Goal: Transaction & Acquisition: Purchase product/service

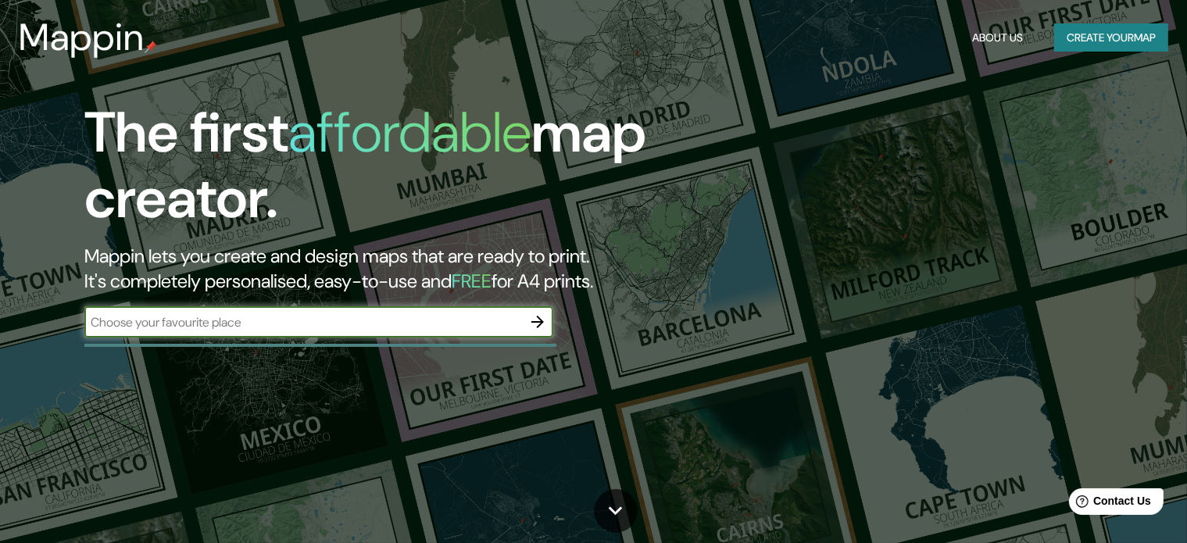
click at [353, 324] on input "text" at bounding box center [303, 322] width 438 height 18
type input "Jujuy [GEOGRAPHIC_DATA]"
click at [547, 318] on button "button" at bounding box center [537, 321] width 31 height 31
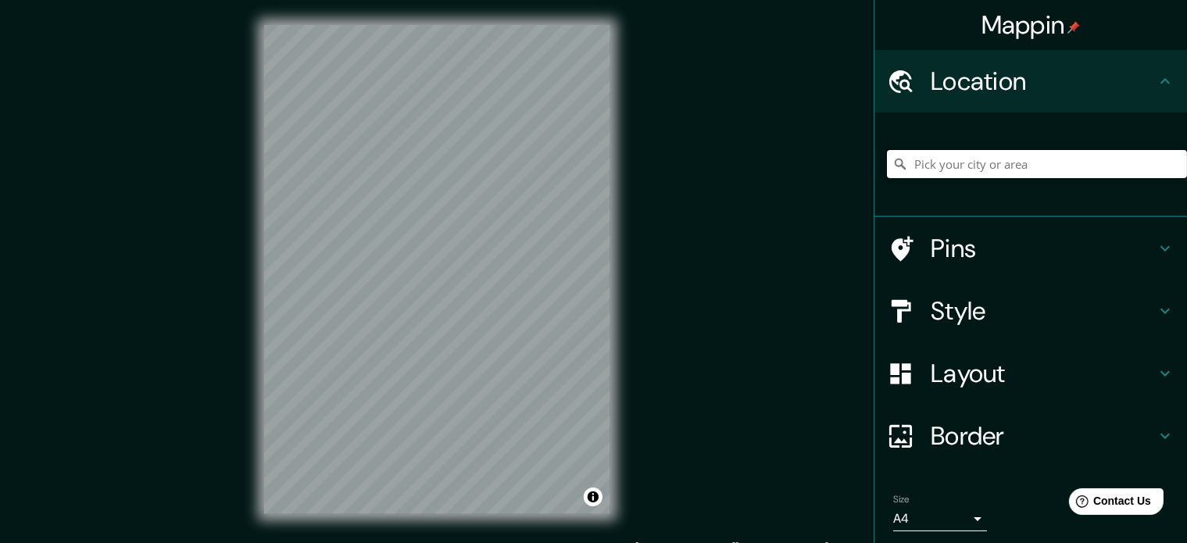
click at [972, 163] on input "Pick your city or area" at bounding box center [1037, 164] width 300 height 28
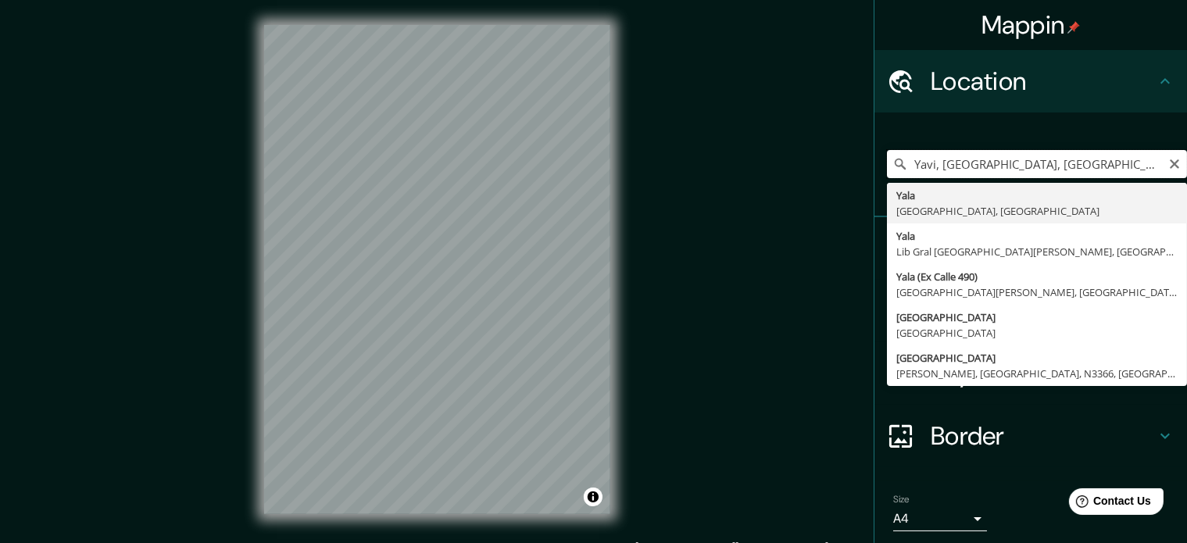
click at [1097, 159] on input "Yavi, [GEOGRAPHIC_DATA], [GEOGRAPHIC_DATA]" at bounding box center [1037, 164] width 300 height 28
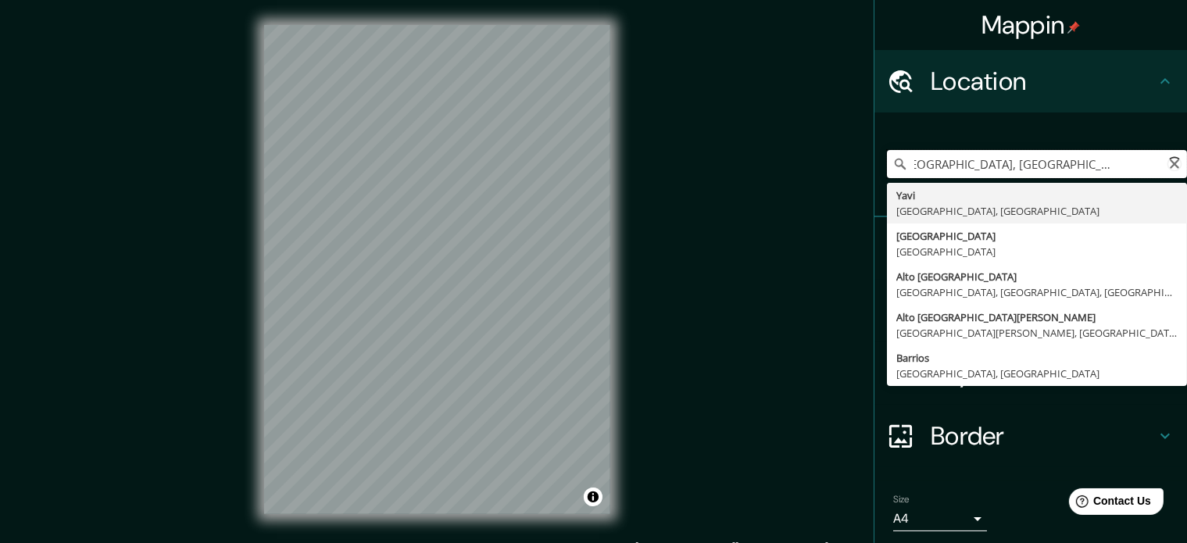
scroll to position [0, 56]
type input "Yavi, [GEOGRAPHIC_DATA], [GEOGRAPHIC_DATA]"
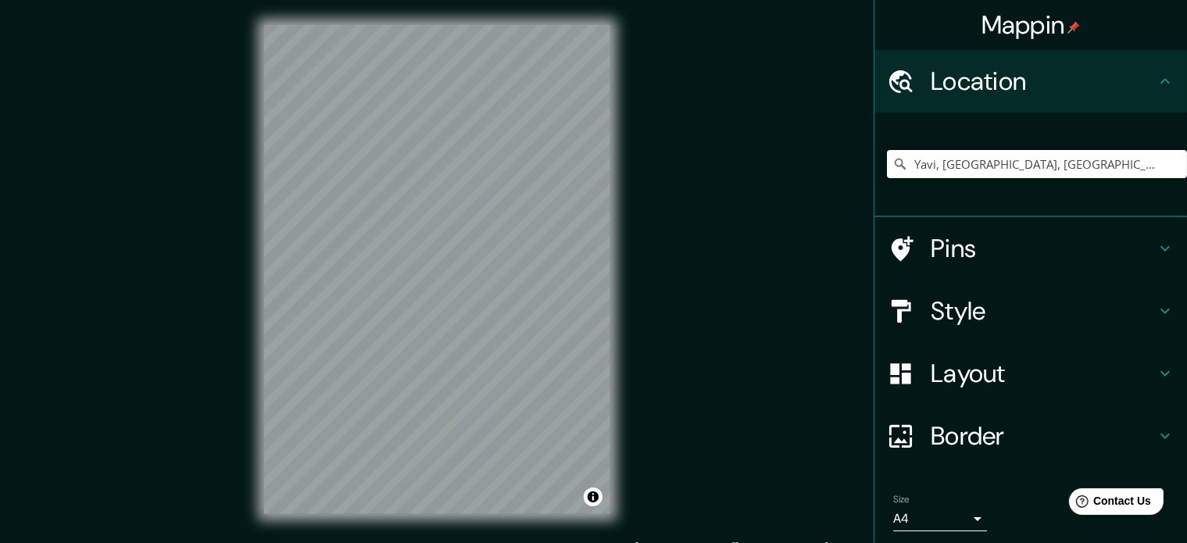
click at [635, 449] on div "© Mapbox © OpenStreetMap Improve this map" at bounding box center [437, 269] width 396 height 539
click at [1110, 317] on h4 "Style" at bounding box center [1043, 310] width 225 height 31
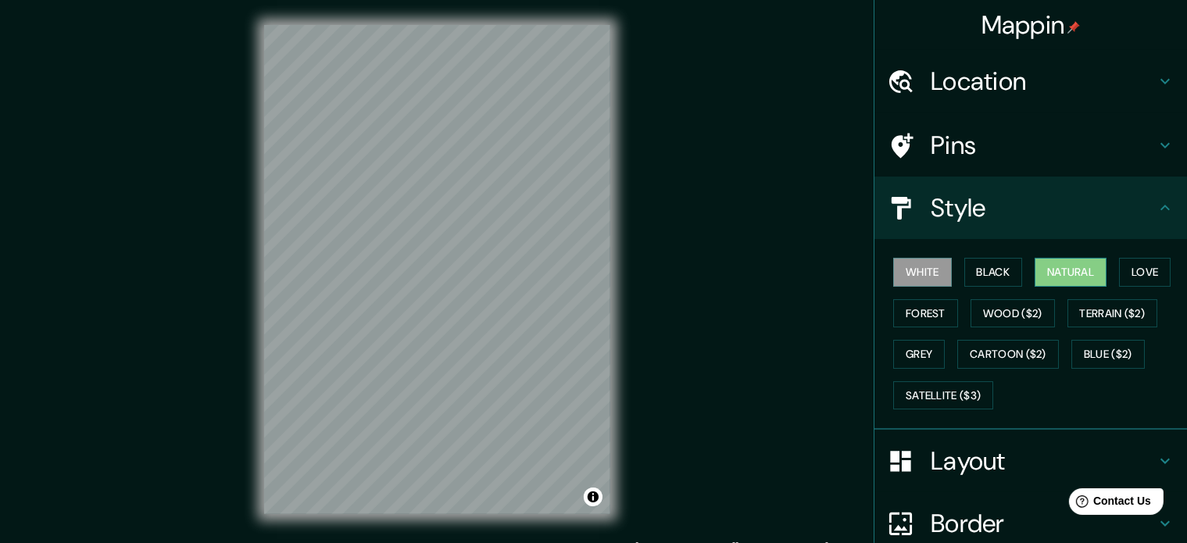
click at [1075, 277] on button "Natural" at bounding box center [1071, 272] width 72 height 29
click at [366, 9] on div "© Mapbox © OpenStreetMap Improve this map" at bounding box center [437, 269] width 396 height 539
click at [670, 392] on div "Mappin Location [GEOGRAPHIC_DATA], [GEOGRAPHIC_DATA], [GEOGRAPHIC_DATA] Yavi [G…" at bounding box center [593, 282] width 1187 height 564
